Goal: Task Accomplishment & Management: Complete application form

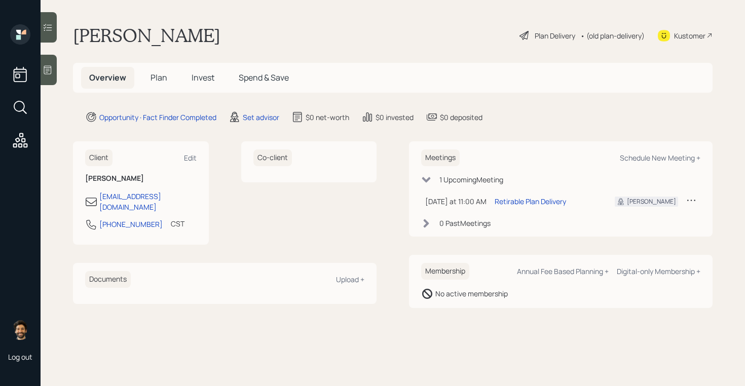
click at [49, 79] on div at bounding box center [49, 70] width 16 height 30
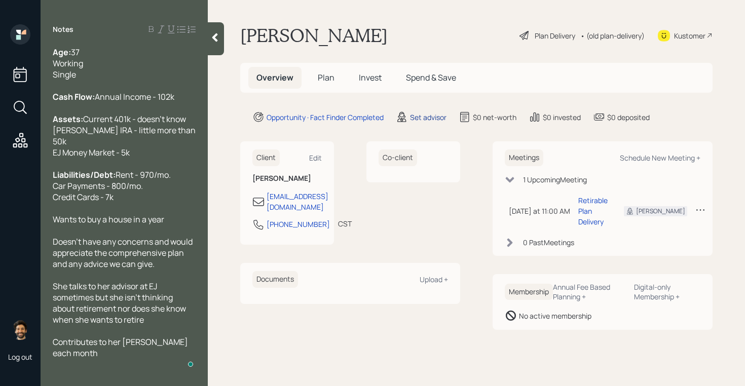
click at [422, 115] on div "Set advisor" at bounding box center [428, 117] width 36 height 11
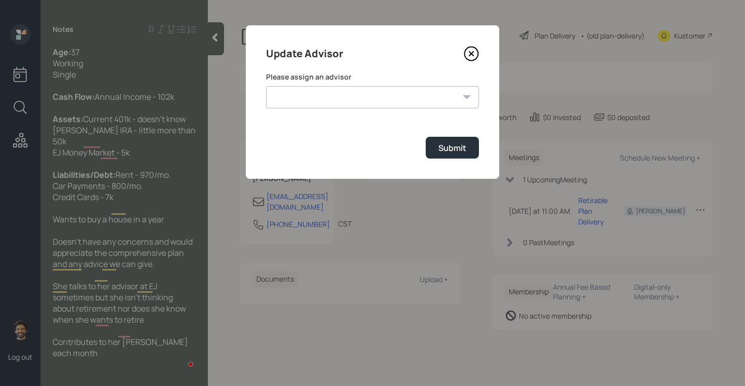
click at [317, 84] on div "Please assign an advisor [PERSON_NAME] [PERSON_NAME] [PERSON_NAME] [PERSON_NAME…" at bounding box center [372, 90] width 213 height 36
click at [317, 93] on select "[PERSON_NAME] [PERSON_NAME] [PERSON_NAME] [PERSON_NAME] End [PERSON_NAME] [PERS…" at bounding box center [372, 97] width 213 height 22
select select "f14b762f-c7c2-4b89-9227-8fa891345eea"
click at [266, 86] on select "[PERSON_NAME] [PERSON_NAME] [PERSON_NAME] [PERSON_NAME] End [PERSON_NAME] [PERS…" at bounding box center [372, 97] width 213 height 22
click at [453, 147] on div "Submit" at bounding box center [452, 147] width 28 height 11
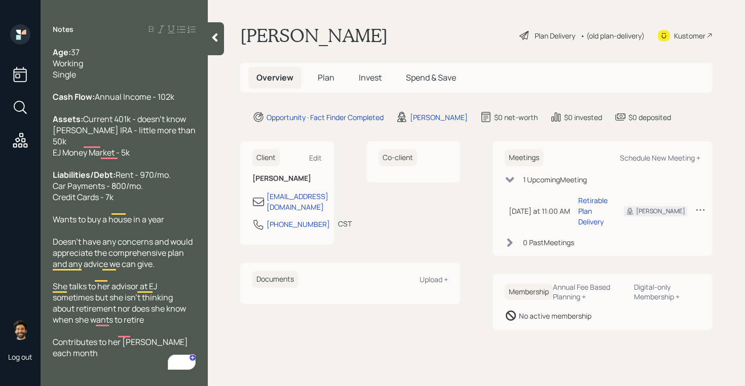
click at [328, 77] on span "Plan" at bounding box center [326, 77] width 17 height 11
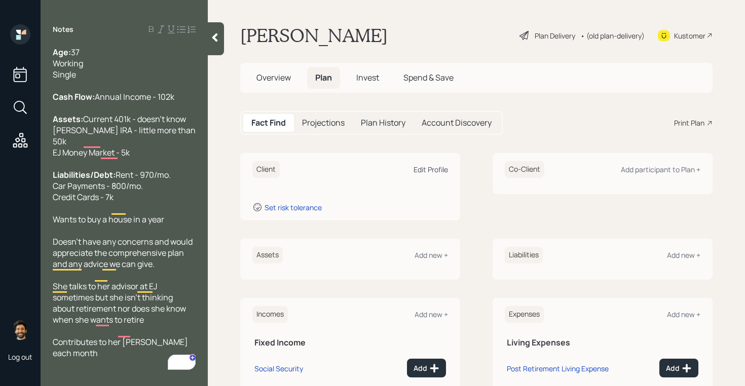
click at [440, 169] on div "Edit Profile" at bounding box center [430, 170] width 34 height 10
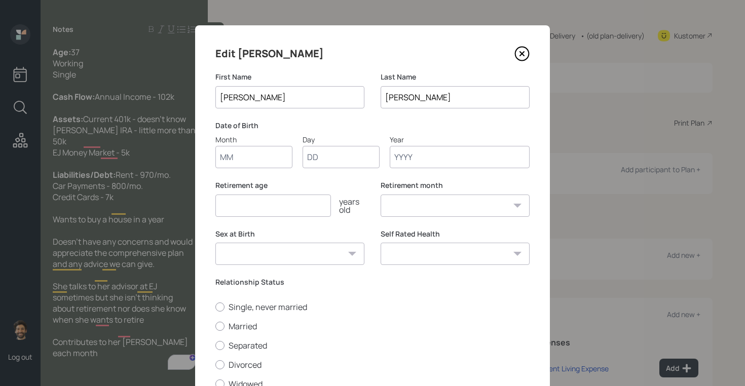
click at [244, 154] on input "Month" at bounding box center [253, 157] width 77 height 22
type input "01"
type input "1980"
select select "1"
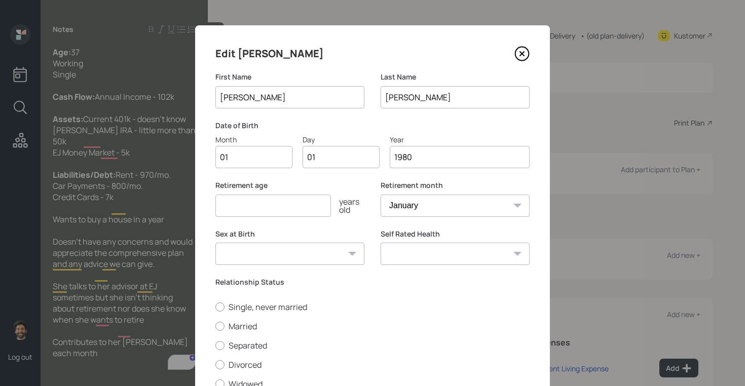
type input "1980"
click at [247, 212] on input "number" at bounding box center [272, 205] width 115 height 22
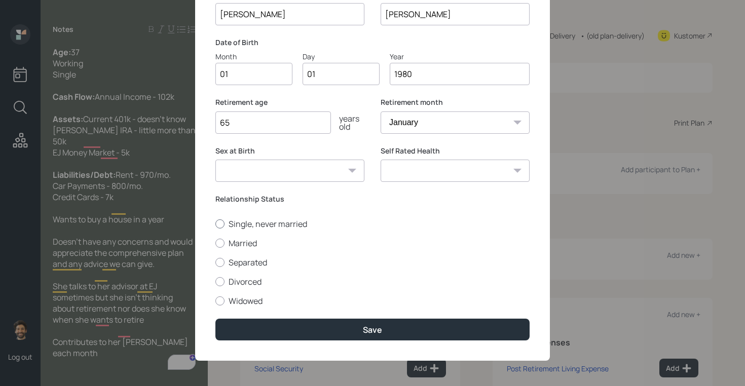
type input "65"
click at [241, 220] on label "Single, never married" at bounding box center [372, 223] width 314 height 11
click at [215, 223] on input "Single, never married" at bounding box center [215, 223] width 1 height 1
radio input "true"
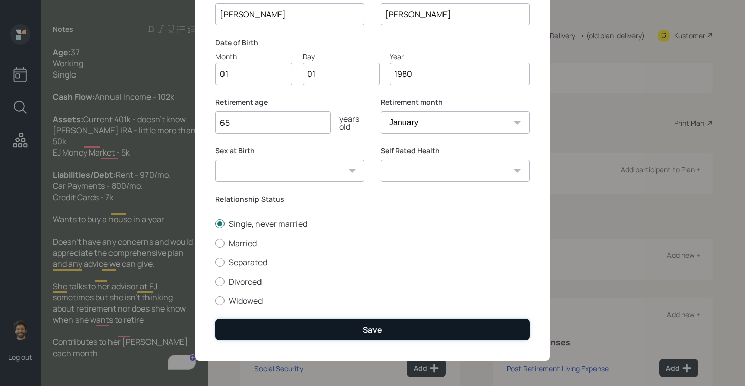
click at [243, 325] on button "Save" at bounding box center [372, 330] width 314 height 22
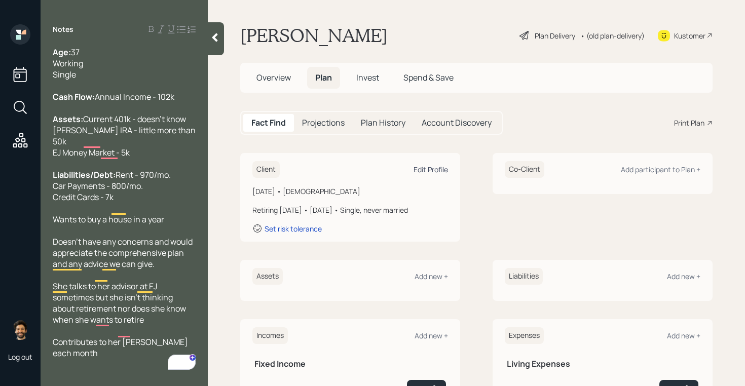
click at [438, 170] on div "Edit Profile" at bounding box center [430, 170] width 34 height 10
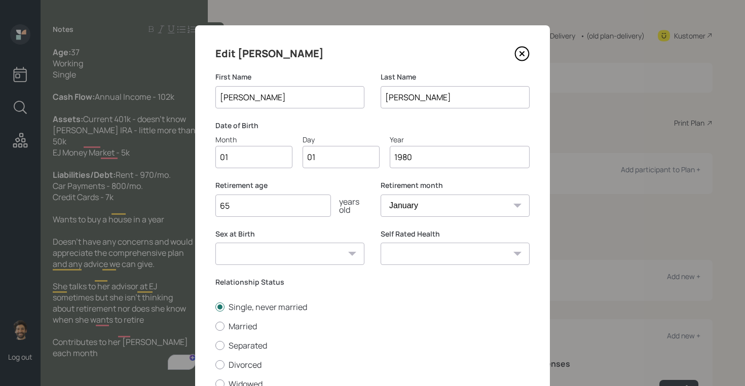
click at [425, 161] on input "1980" at bounding box center [459, 157] width 140 height 22
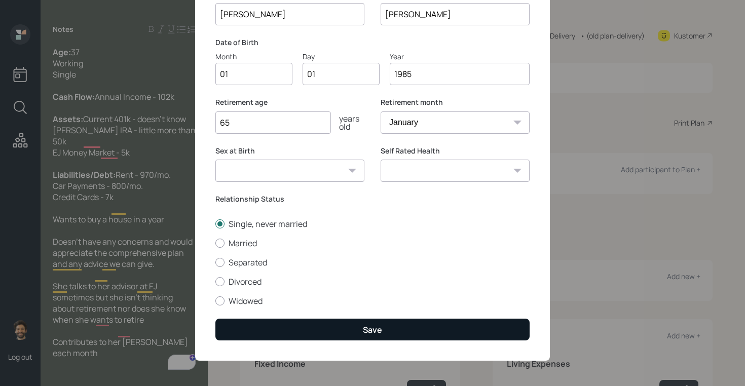
type input "1985"
click at [309, 336] on button "Save" at bounding box center [372, 330] width 314 height 22
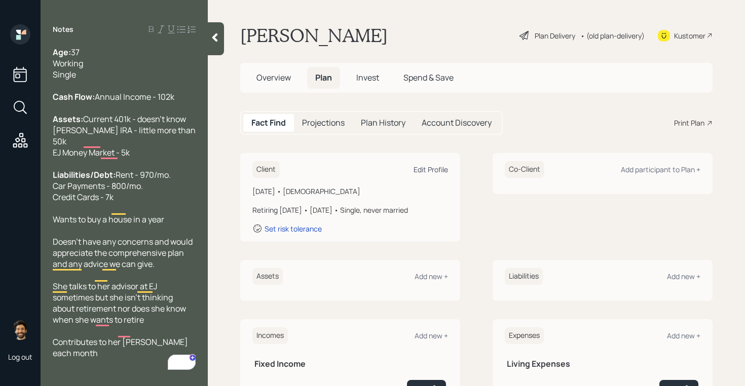
click at [436, 168] on div "Edit Profile" at bounding box center [430, 170] width 34 height 10
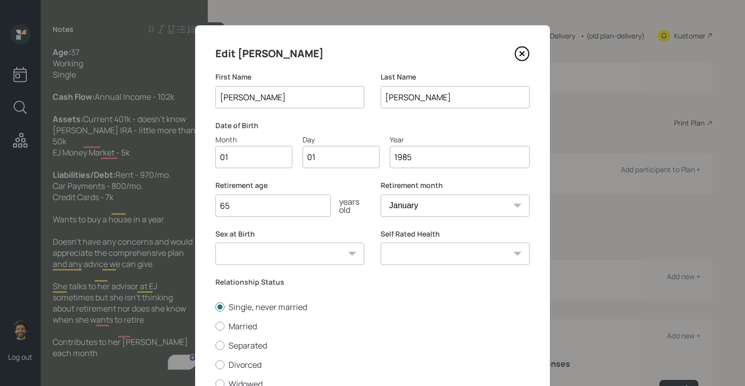
click at [423, 163] on input "1985" at bounding box center [459, 157] width 140 height 22
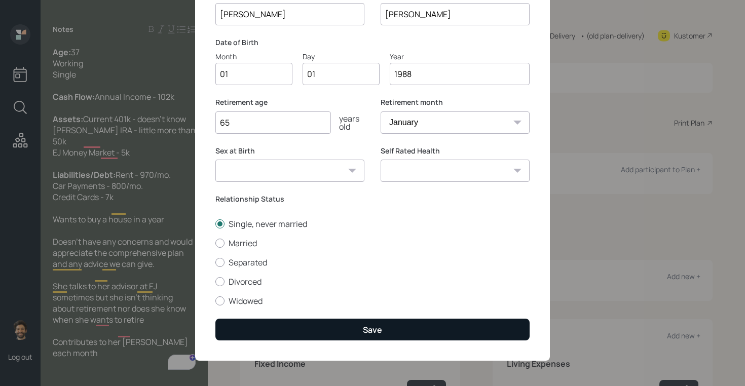
type input "1988"
click at [302, 329] on button "Save" at bounding box center [372, 330] width 314 height 22
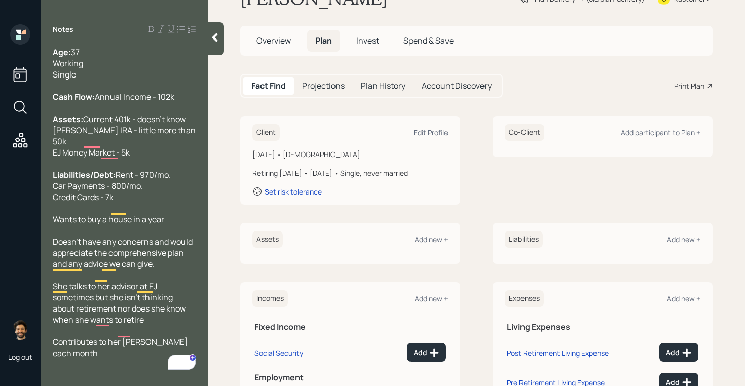
scroll to position [52, 0]
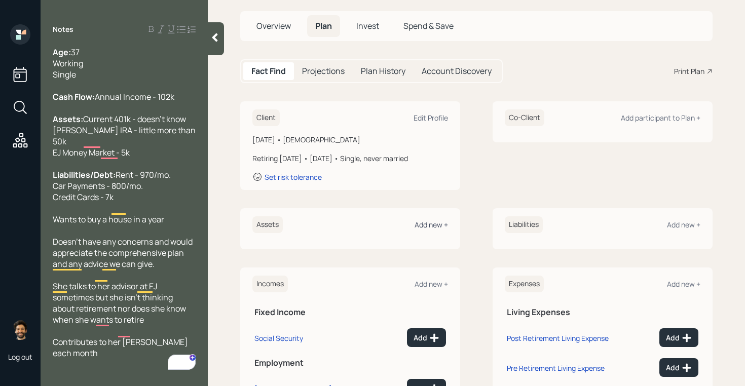
click at [426, 226] on div "Add new +" at bounding box center [430, 225] width 33 height 10
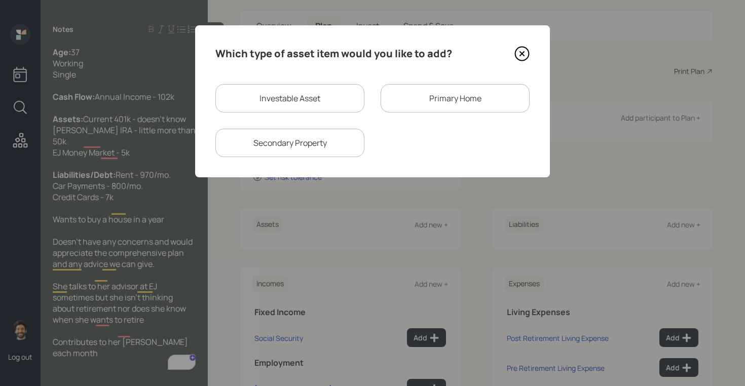
click at [273, 102] on div "Investable Asset" at bounding box center [289, 98] width 149 height 28
select select "taxable"
select select "balanced"
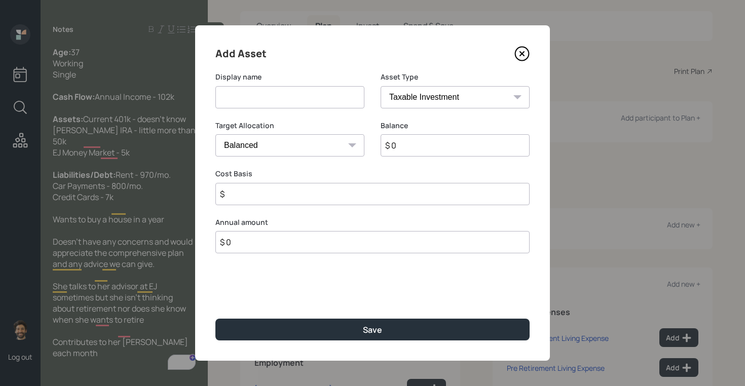
click at [247, 102] on input at bounding box center [289, 97] width 149 height 22
type input "Current 401k"
click at [414, 147] on input "$ 0" at bounding box center [454, 145] width 149 height 22
type input "$ 1"
click at [419, 96] on select "SEP [PERSON_NAME] IRA 401(k) [PERSON_NAME] 401(k) 403(b) [PERSON_NAME] 403(b) 4…" at bounding box center [454, 97] width 149 height 22
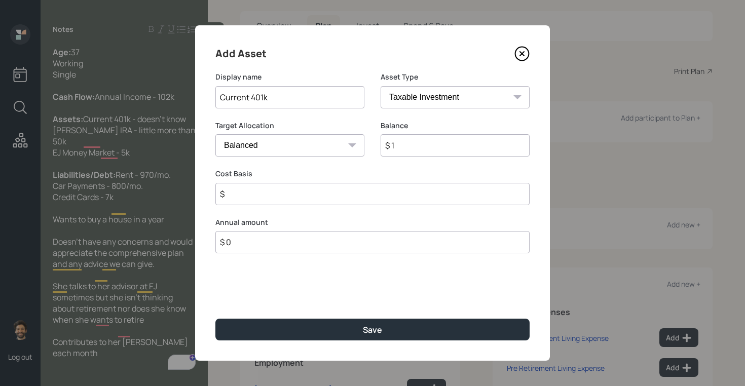
select select "company_sponsored"
click at [380, 86] on select "SEP [PERSON_NAME] IRA 401(k) [PERSON_NAME] 401(k) 403(b) [PERSON_NAME] 403(b) 4…" at bounding box center [454, 97] width 149 height 22
click at [250, 196] on input "number" at bounding box center [282, 194] width 134 height 22
type input "1"
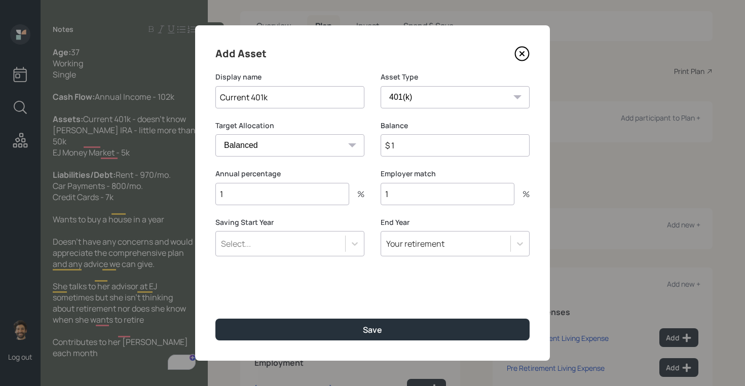
click at [304, 253] on div "Select..." at bounding box center [289, 243] width 149 height 25
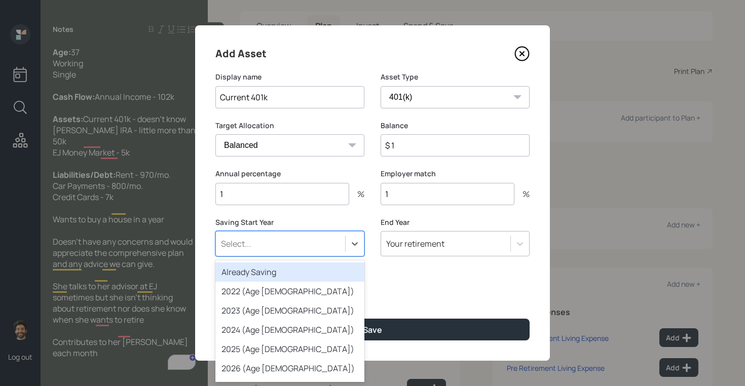
click at [263, 272] on div "Already Saving" at bounding box center [289, 271] width 149 height 19
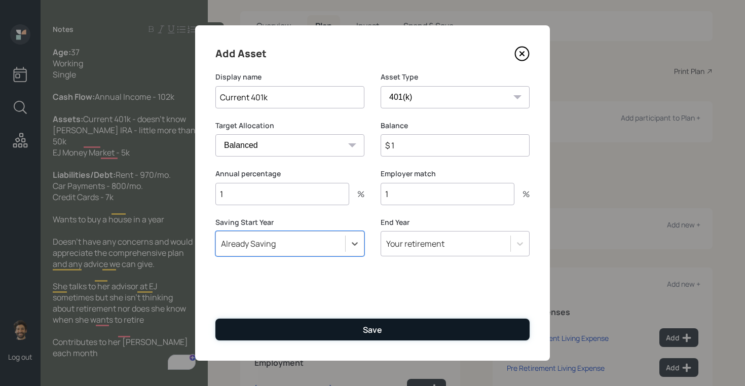
click at [247, 336] on button "Save" at bounding box center [372, 330] width 314 height 22
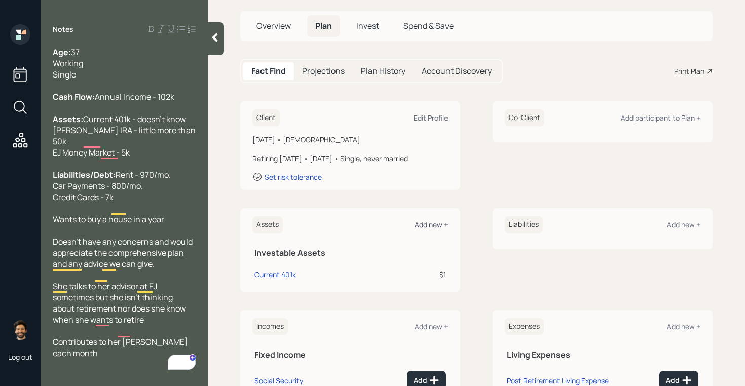
click at [429, 227] on div "Add new +" at bounding box center [430, 225] width 33 height 10
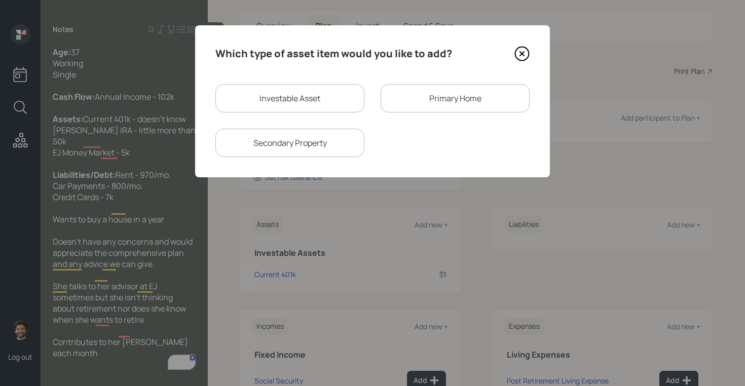
click at [307, 106] on div "Investable Asset" at bounding box center [289, 98] width 149 height 28
select select "taxable"
select select "balanced"
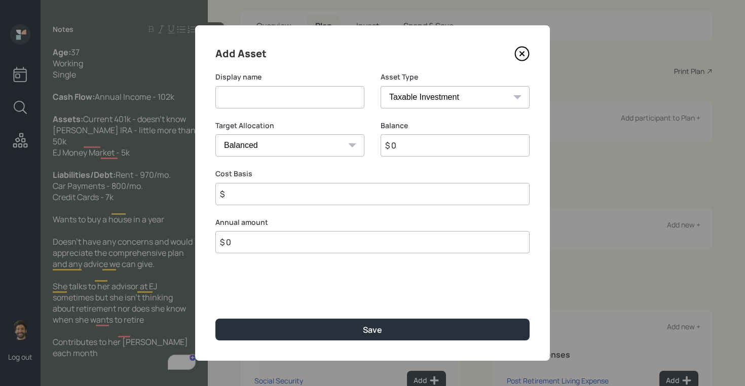
click at [245, 109] on div "Display name" at bounding box center [289, 96] width 149 height 49
click at [232, 99] on input at bounding box center [289, 97] width 149 height 22
type input "[PERSON_NAME]"
click at [431, 143] on input "$ 0" at bounding box center [454, 145] width 149 height 22
type input "$ 50,000"
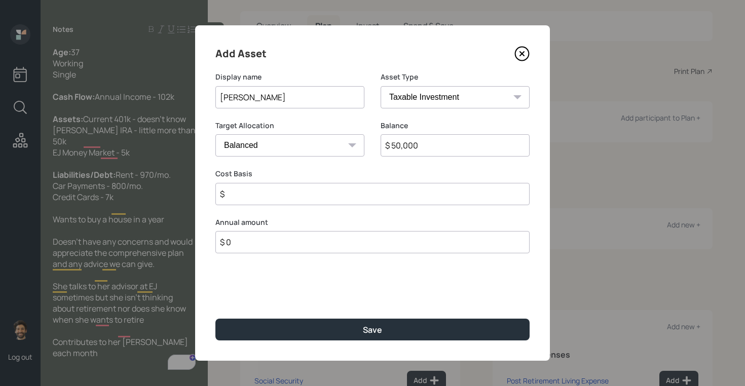
click at [411, 100] on select "SEP [PERSON_NAME] IRA 401(k) [PERSON_NAME] 401(k) 403(b) [PERSON_NAME] 403(b) 4…" at bounding box center [454, 97] width 149 height 22
select select "roth_ira"
click at [380, 86] on select "SEP [PERSON_NAME] IRA 401(k) [PERSON_NAME] 401(k) 403(b) [PERSON_NAME] 403(b) 4…" at bounding box center [454, 97] width 149 height 22
click at [252, 192] on input "$" at bounding box center [372, 194] width 314 height 22
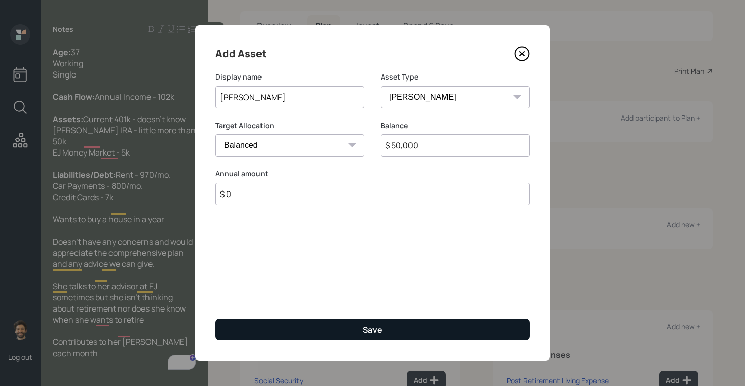
type input "$ 0"
click at [255, 328] on button "Save" at bounding box center [372, 330] width 314 height 22
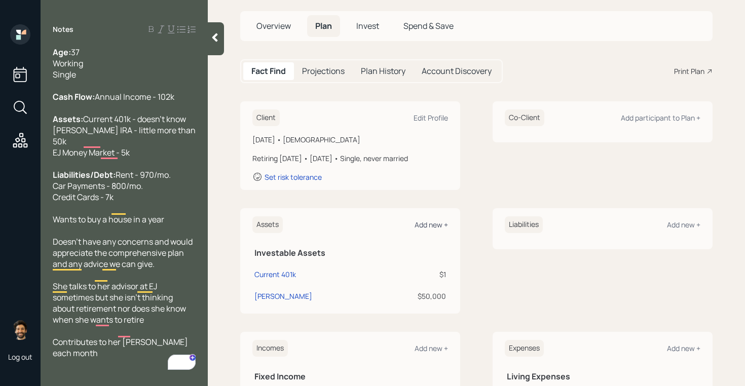
click at [432, 226] on div "Add new +" at bounding box center [430, 225] width 33 height 10
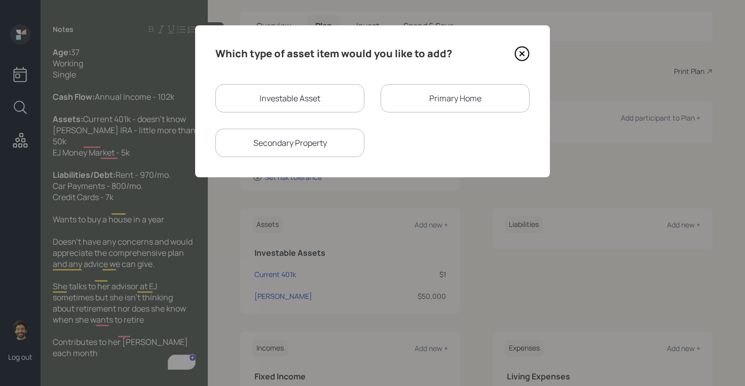
click at [304, 109] on div "Investable Asset" at bounding box center [289, 98] width 149 height 28
select select "taxable"
select select "balanced"
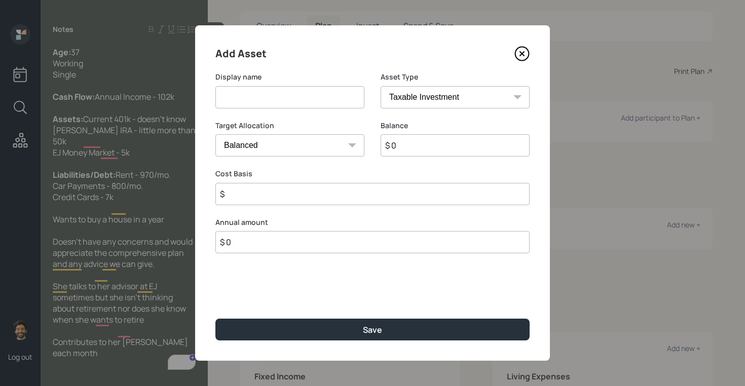
click at [243, 95] on input at bounding box center [289, 97] width 149 height 22
type input "Money Market"
click at [414, 148] on input "$ 0" at bounding box center [454, 145] width 149 height 22
type input "$ 5,000"
click at [405, 102] on select "SEP [PERSON_NAME] IRA 401(k) [PERSON_NAME] 401(k) 403(b) [PERSON_NAME] 403(b) 4…" at bounding box center [454, 97] width 149 height 22
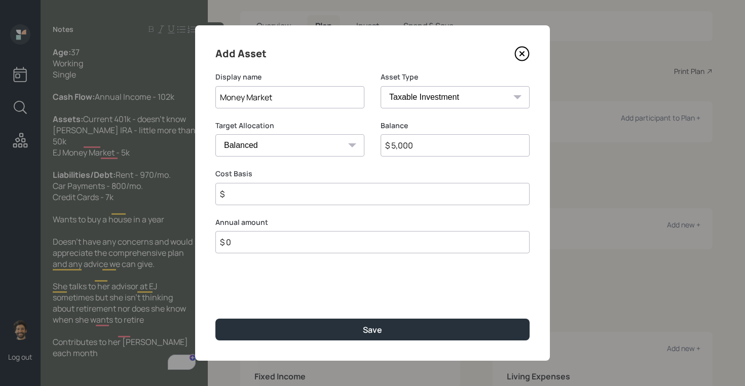
select select "emergency_fund"
click at [380, 86] on select "SEP [PERSON_NAME] IRA 401(k) [PERSON_NAME] 401(k) 403(b) [PERSON_NAME] 403(b) 4…" at bounding box center [454, 97] width 149 height 22
click at [240, 198] on div "Add Asset Display name Money Market Asset Type SEP [PERSON_NAME] IRA 401(k) [PE…" at bounding box center [372, 192] width 355 height 335
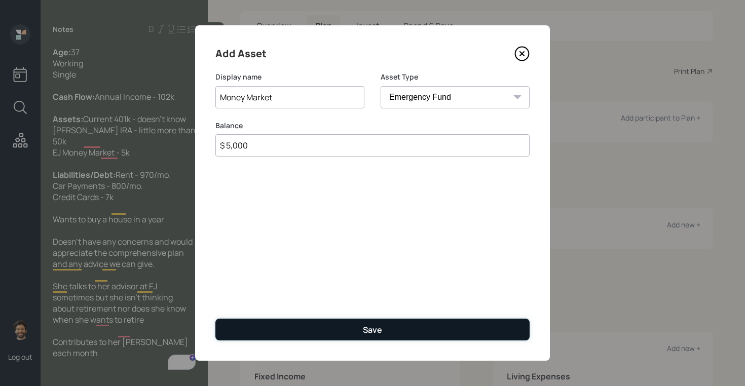
click at [270, 324] on button "Save" at bounding box center [372, 330] width 314 height 22
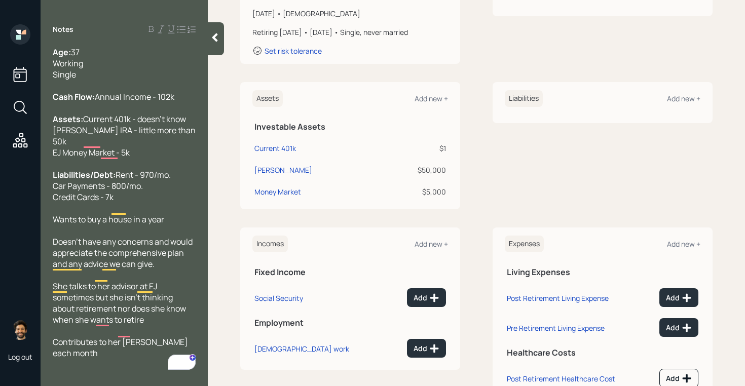
scroll to position [216, 0]
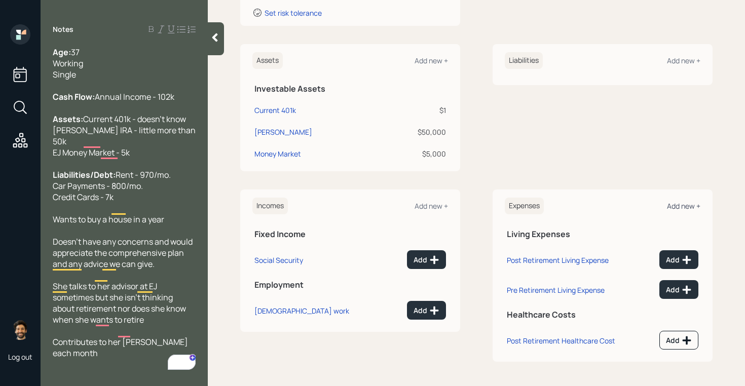
click at [677, 204] on div "Add new +" at bounding box center [683, 206] width 33 height 10
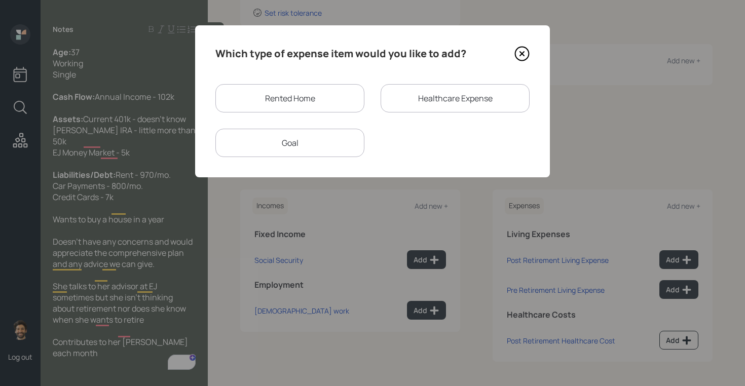
click at [300, 91] on div "Rented Home" at bounding box center [289, 98] width 149 height 28
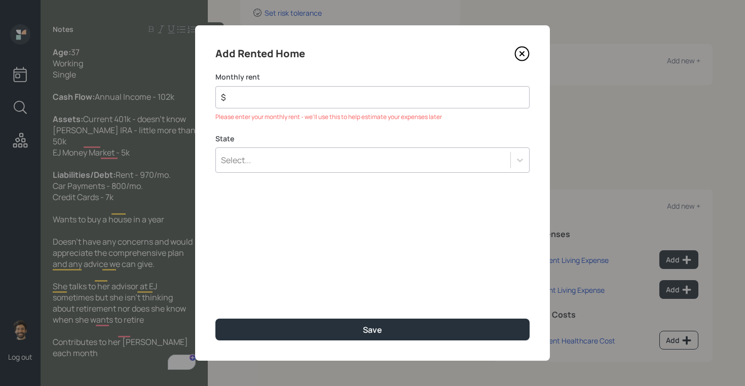
type input "$"
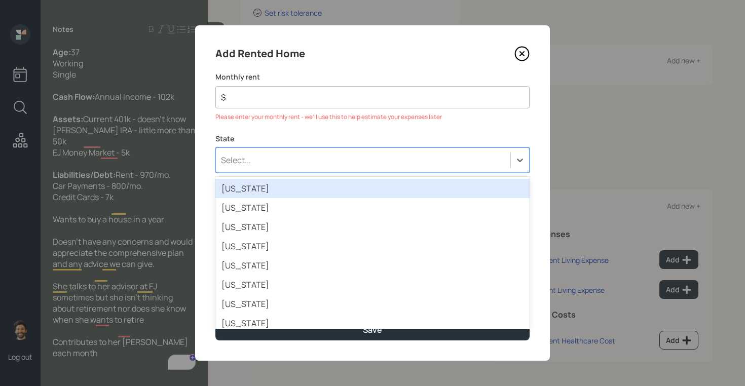
click at [246, 161] on div "Select..." at bounding box center [236, 159] width 30 height 11
type input "neb"
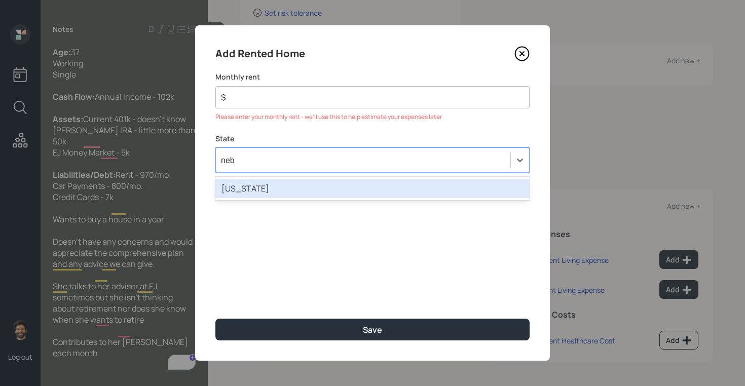
click at [251, 187] on div "[US_STATE]" at bounding box center [372, 188] width 314 height 19
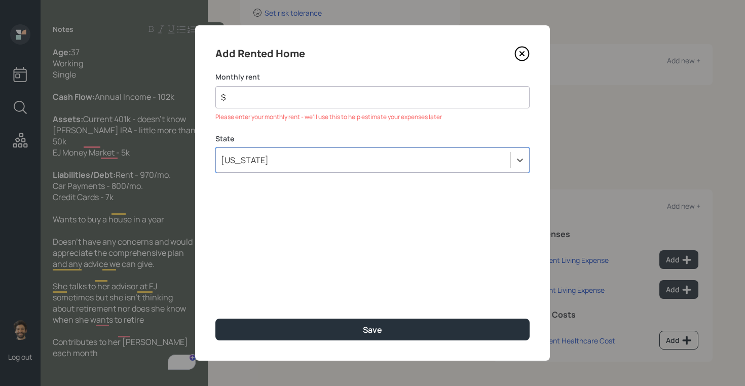
click at [253, 108] on div "Monthly rent $ Please enter your monthly rent - we'll use this to help estimate…" at bounding box center [372, 97] width 314 height 50
click at [250, 119] on div "Please enter your monthly rent - we'll use this to help estimate your expenses …" at bounding box center [372, 116] width 314 height 9
click at [226, 89] on div "$" at bounding box center [372, 97] width 314 height 22
click at [249, 94] on input "$" at bounding box center [368, 97] width 297 height 12
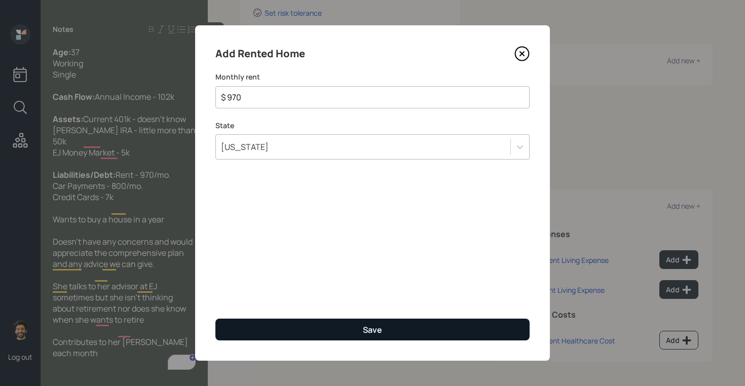
type input "$ 970"
click at [232, 329] on button "Save" at bounding box center [372, 330] width 314 height 22
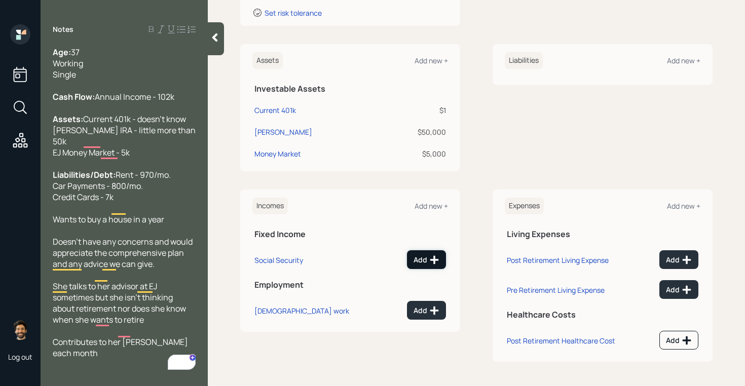
click at [427, 259] on div "Add" at bounding box center [426, 260] width 26 height 10
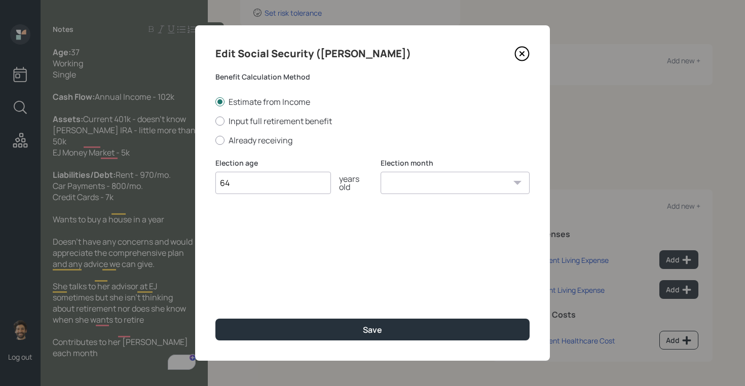
type input "64"
click at [428, 180] on select "January February March April May June July August September October November De…" at bounding box center [454, 183] width 149 height 22
select select "12"
click at [380, 172] on select "January February March April May June July August September October November De…" at bounding box center [454, 183] width 149 height 22
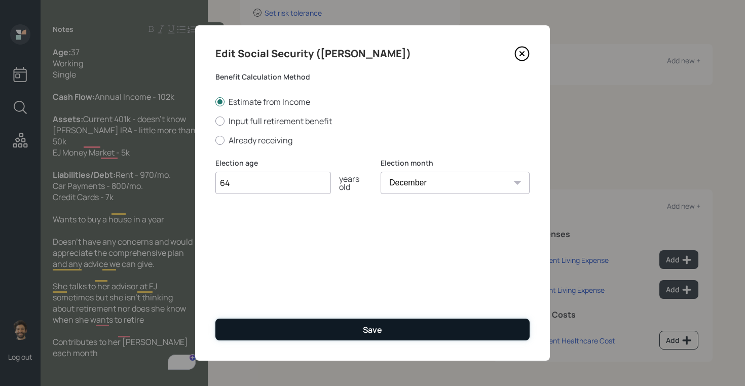
click at [351, 329] on button "Save" at bounding box center [372, 330] width 314 height 22
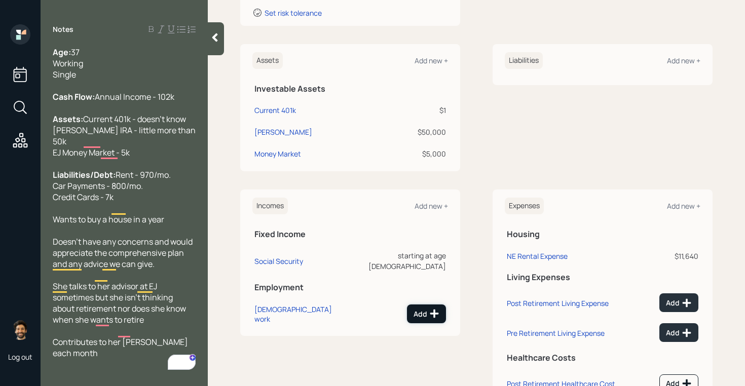
click at [423, 308] on div "Add" at bounding box center [426, 313] width 26 height 10
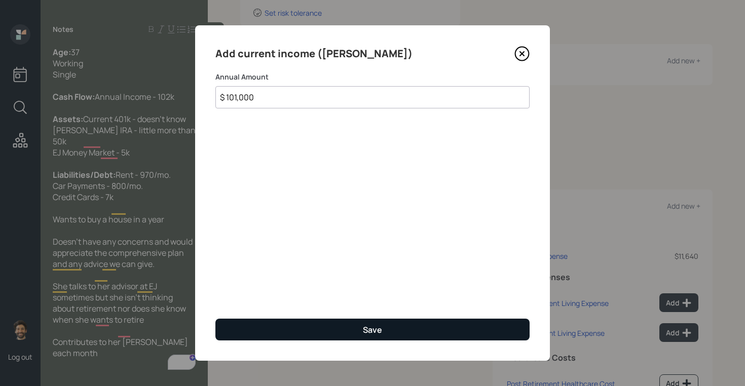
type input "$ 101,000"
click at [328, 330] on button "Save" at bounding box center [372, 330] width 314 height 22
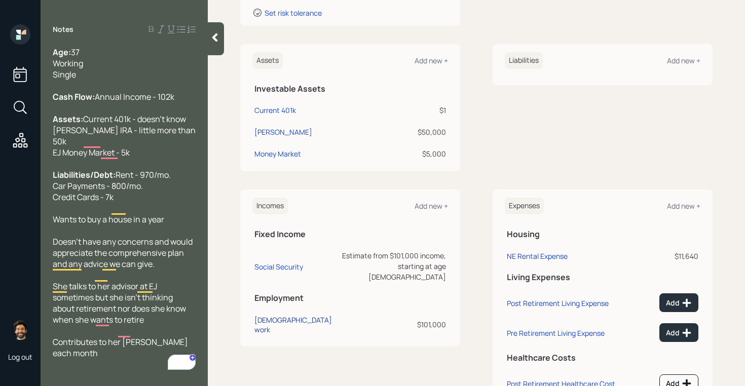
click at [275, 315] on div "[DEMOGRAPHIC_DATA] work" at bounding box center [294, 324] width 81 height 19
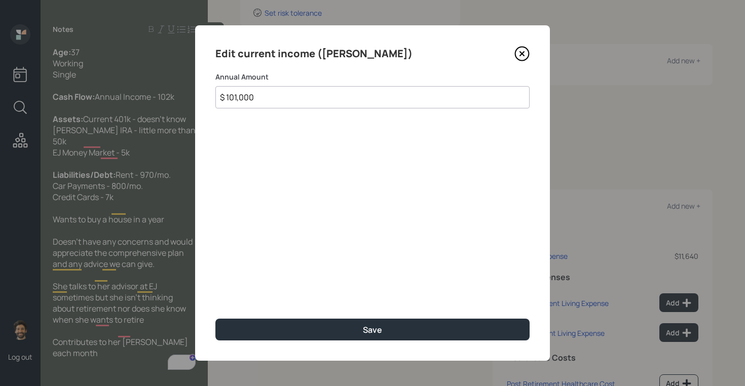
click at [264, 97] on input "$ 101,000" at bounding box center [372, 97] width 314 height 22
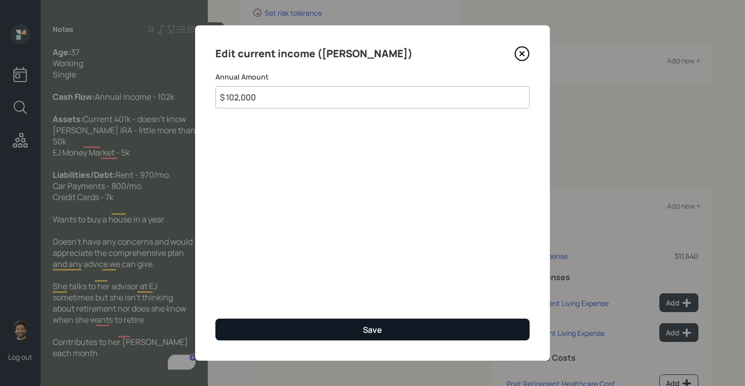
type input "$ 102,000"
click at [230, 322] on button "Save" at bounding box center [372, 330] width 314 height 22
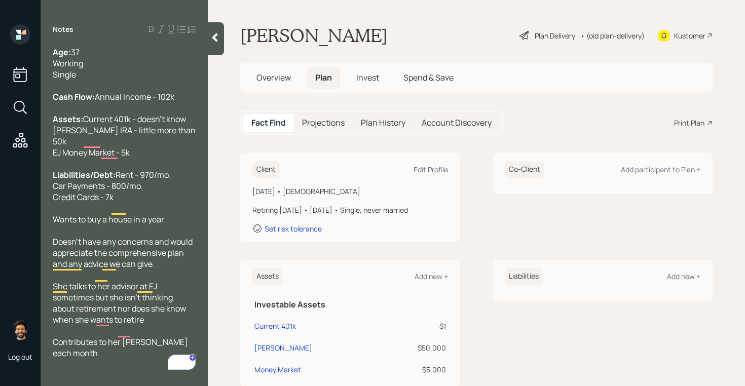
click at [217, 29] on div at bounding box center [216, 38] width 16 height 33
